Goal: Information Seeking & Learning: Learn about a topic

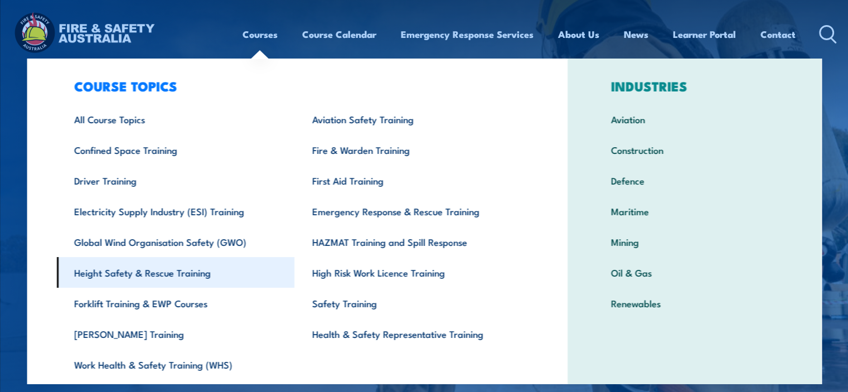
scroll to position [16, 0]
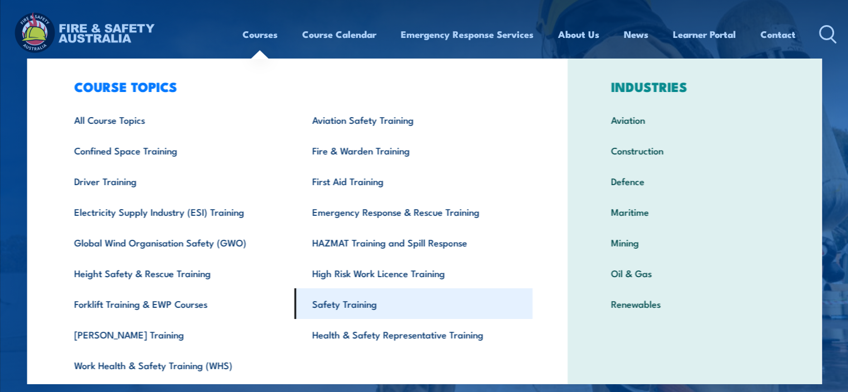
click at [338, 299] on link "Safety Training" at bounding box center [413, 303] width 238 height 31
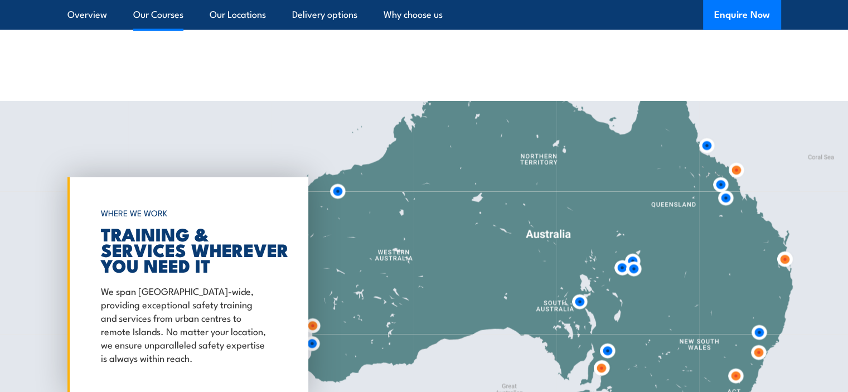
scroll to position [1998, 0]
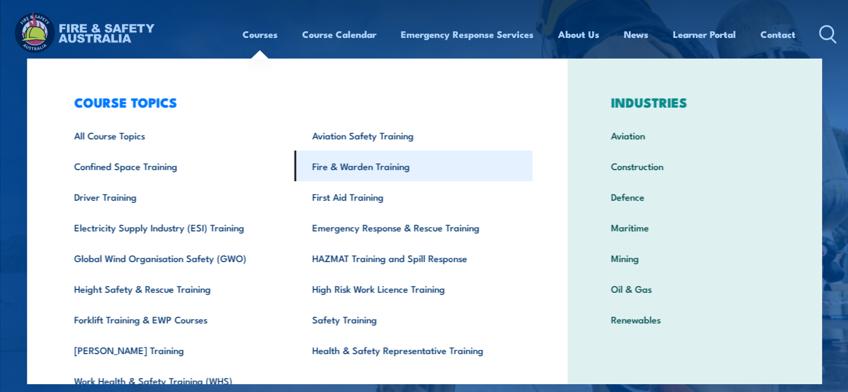
click at [334, 158] on link "Fire & Warden Training" at bounding box center [413, 165] width 238 height 31
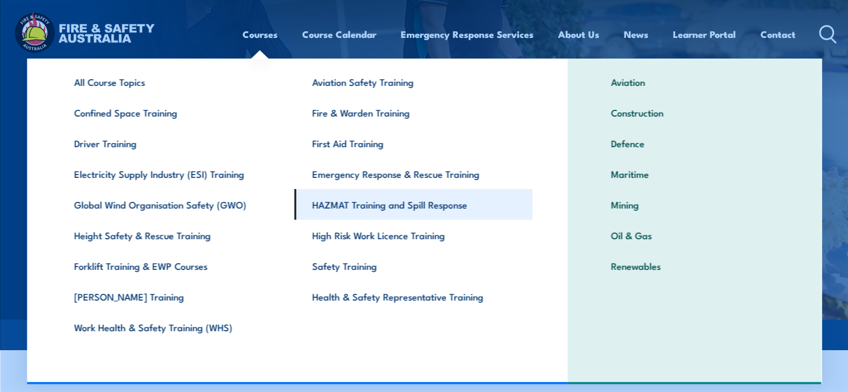
click at [354, 204] on link "HAZMAT Training and Spill Response" at bounding box center [413, 204] width 238 height 31
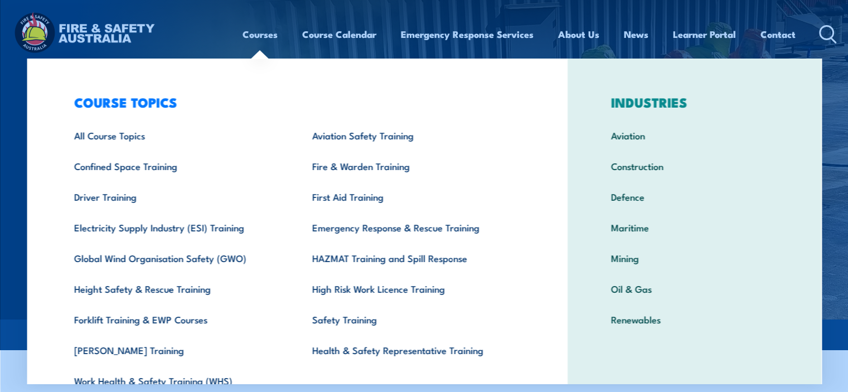
click at [255, 31] on link "Courses" at bounding box center [259, 35] width 35 height 30
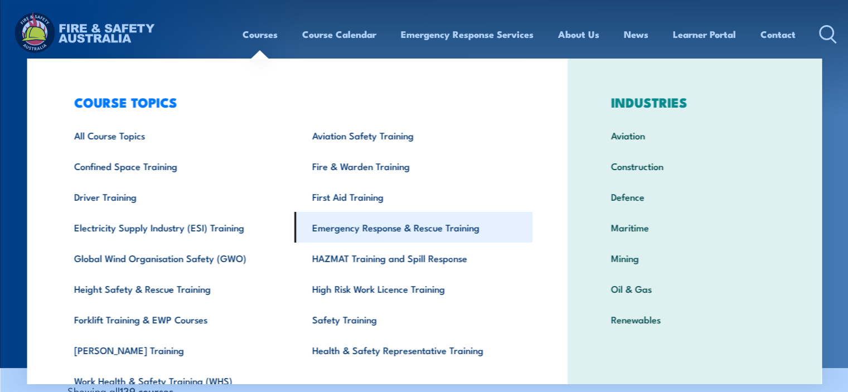
click at [355, 236] on link "Emergency Response & Rescue Training" at bounding box center [413, 227] width 238 height 31
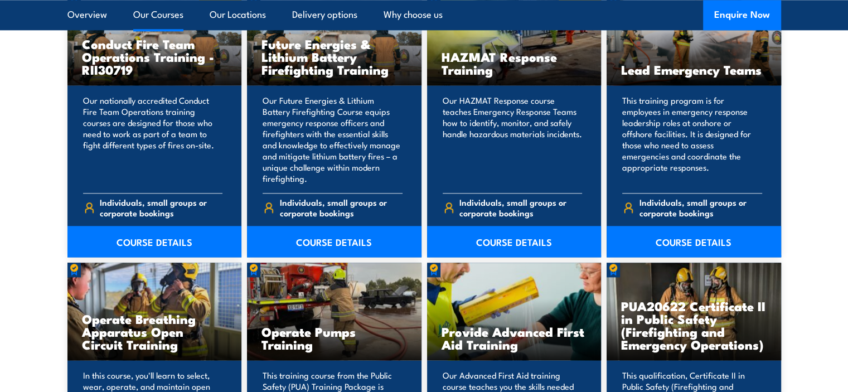
scroll to position [1186, 0]
